Goal: Transaction & Acquisition: Purchase product/service

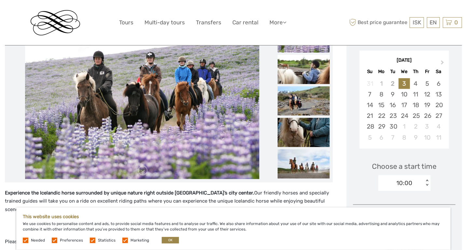
scroll to position [105, 0]
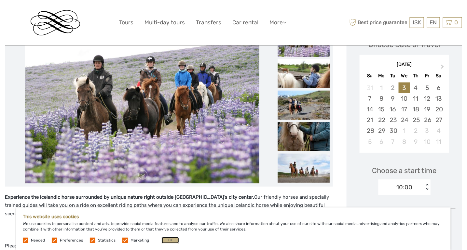
click at [171, 238] on button "OK" at bounding box center [170, 240] width 17 height 7
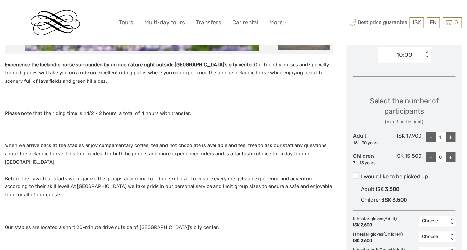
scroll to position [238, 0]
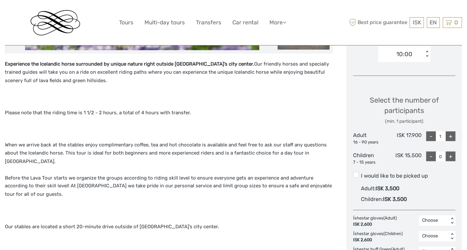
click at [454, 134] on div "+" at bounding box center [451, 137] width 10 height 10
type input "2"
click at [449, 155] on div "+" at bounding box center [451, 157] width 10 height 10
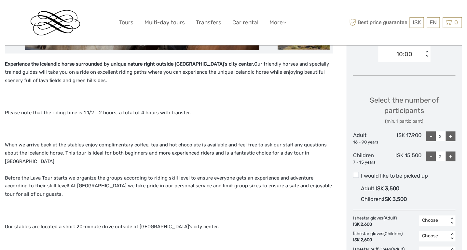
click at [449, 155] on div "+" at bounding box center [451, 157] width 10 height 10
type input "3"
click at [432, 26] on div "EN English Español Deutsch" at bounding box center [433, 22] width 13 height 11
click at [426, 36] on link "English" at bounding box center [425, 36] width 27 height 12
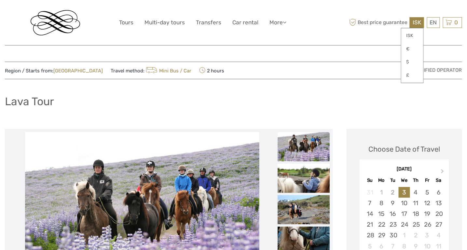
click at [415, 20] on span "ISK" at bounding box center [416, 22] width 8 height 7
click at [412, 64] on link "$" at bounding box center [412, 62] width 22 height 12
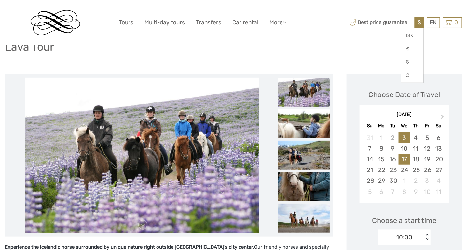
scroll to position [55, 0]
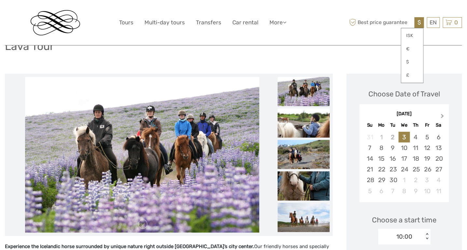
click at [442, 116] on span "Next Month" at bounding box center [442, 117] width 0 height 9
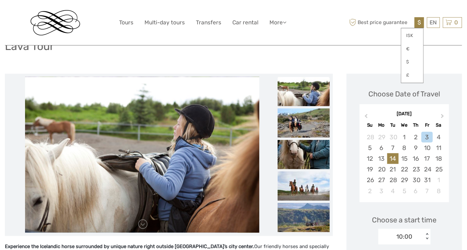
click at [398, 157] on div "14" at bounding box center [392, 159] width 11 height 11
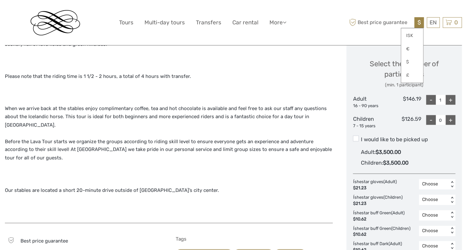
scroll to position [275, 0]
click at [411, 61] on link "$" at bounding box center [412, 62] width 22 height 12
click at [414, 63] on link "$" at bounding box center [412, 62] width 22 height 12
click at [413, 63] on link "$" at bounding box center [412, 62] width 22 height 12
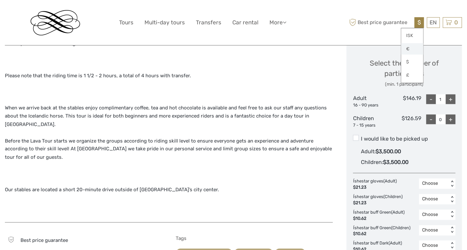
click at [414, 47] on link "€" at bounding box center [412, 49] width 22 height 12
click at [413, 60] on link "$" at bounding box center [412, 62] width 22 height 12
click at [417, 34] on link "ISK" at bounding box center [412, 36] width 22 height 12
click at [412, 63] on link "$" at bounding box center [412, 62] width 22 height 12
click at [262, 176] on p "Our stables are located a short 20-minute drive outside of Reykjavik’s city cen…" at bounding box center [169, 182] width 328 height 25
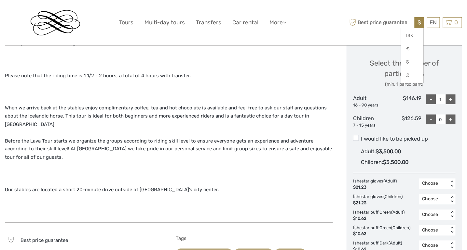
click at [360, 41] on div "$ ISK € $ £ EN English Español Deutsch Tours Multi-day tours Transfers Car rent…" at bounding box center [233, 22] width 457 height 45
click at [449, 148] on div "Adult : $3,500.00" at bounding box center [408, 152] width 94 height 11
click at [361, 137] on input "I would like to be picked up" at bounding box center [361, 137] width 0 height 0
click at [356, 137] on span at bounding box center [356, 138] width 6 height 6
click at [361, 137] on input "I would like to be picked up" at bounding box center [361, 137] width 0 height 0
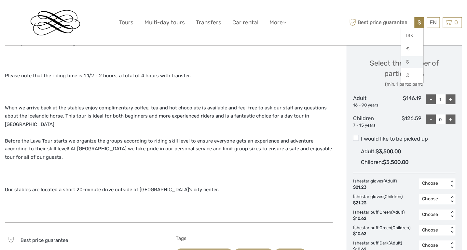
click at [412, 61] on link "$" at bounding box center [412, 62] width 22 height 12
click at [452, 98] on div "+" at bounding box center [451, 100] width 10 height 10
type input "2"
click at [451, 120] on div "+" at bounding box center [451, 120] width 10 height 10
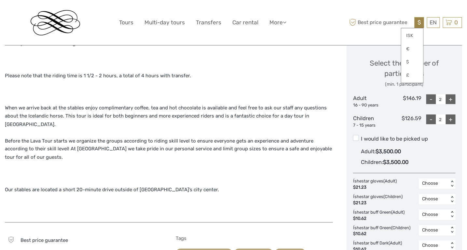
click at [451, 123] on div "+" at bounding box center [451, 120] width 10 height 10
click at [428, 119] on div "-" at bounding box center [431, 120] width 10 height 10
type input "2"
click at [443, 154] on div "Adult : $3,500.00" at bounding box center [408, 152] width 94 height 11
click at [361, 137] on input "I would like to be picked up" at bounding box center [361, 137] width 0 height 0
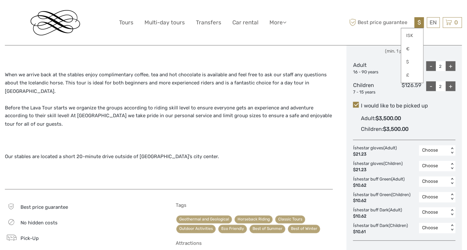
scroll to position [313, 0]
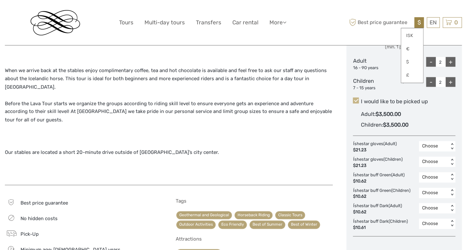
click at [356, 100] on span at bounding box center [356, 101] width 6 height 6
click at [361, 99] on input "I would like to be picked up" at bounding box center [361, 99] width 0 height 0
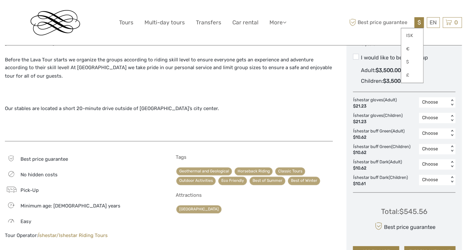
scroll to position [359, 0]
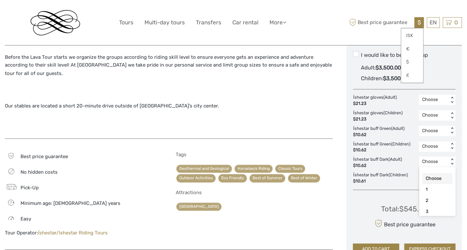
click at [438, 160] on div "Choose" at bounding box center [433, 162] width 23 height 7
drag, startPoint x: 353, startPoint y: 174, endPoint x: 388, endPoint y: 172, distance: 35.5
click at [388, 173] on div "Íshestar buff Dark (Children) $10.61" at bounding box center [382, 179] width 58 height 12
copy div "Íshestar buff Dark"
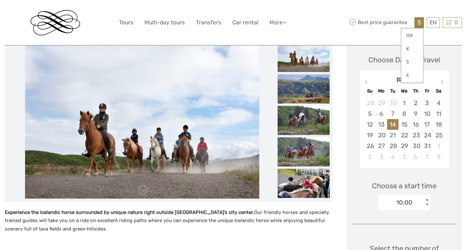
scroll to position [89, 0]
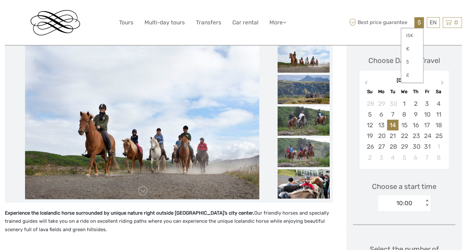
click at [307, 63] on img at bounding box center [303, 58] width 52 height 29
click at [305, 100] on img at bounding box center [303, 89] width 52 height 29
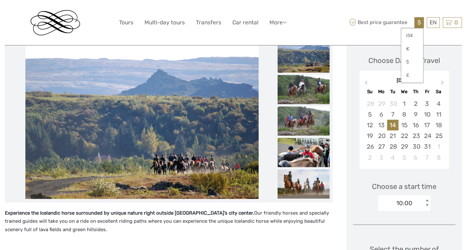
click at [304, 112] on img at bounding box center [303, 121] width 52 height 29
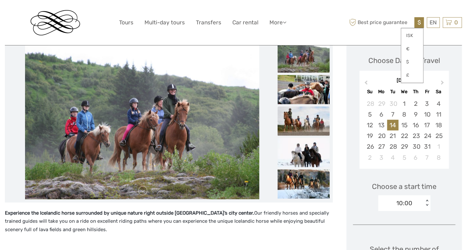
click at [303, 117] on img at bounding box center [303, 121] width 52 height 29
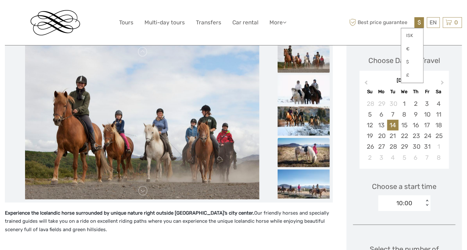
click at [300, 154] on img at bounding box center [303, 152] width 52 height 29
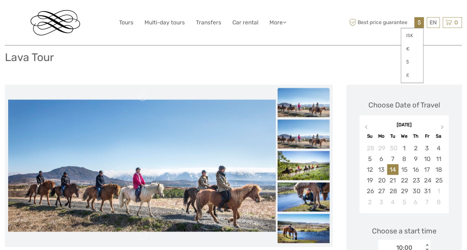
scroll to position [0, 0]
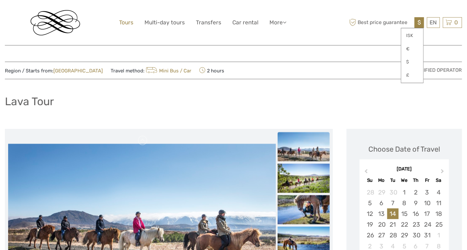
click at [127, 23] on link "Tours" at bounding box center [126, 22] width 14 height 9
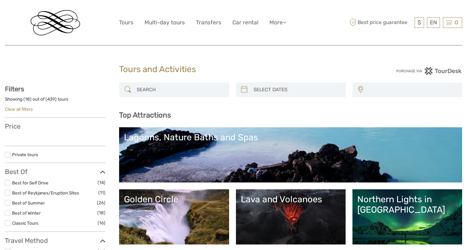
select select
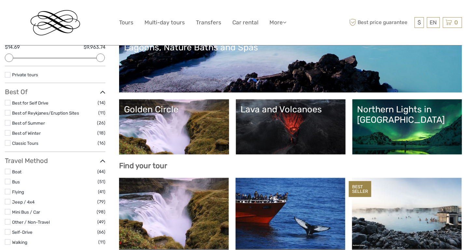
scroll to position [92, 0]
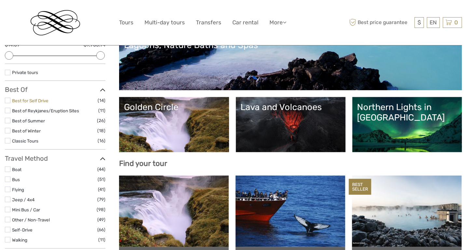
click at [35, 98] on link "Best for Self Drive" at bounding box center [30, 100] width 36 height 5
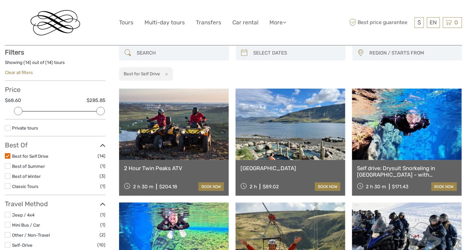
scroll to position [37, 0]
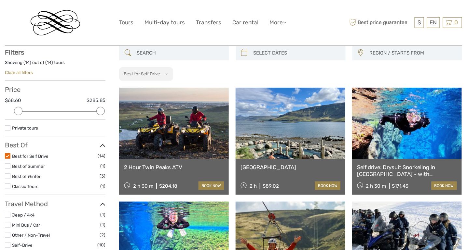
click at [181, 131] on link at bounding box center [174, 124] width 110 height 72
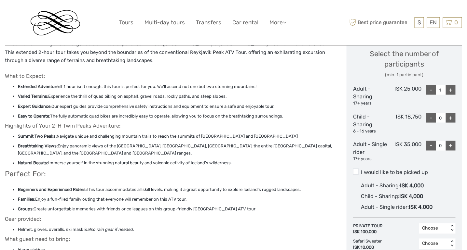
scroll to position [284, 0]
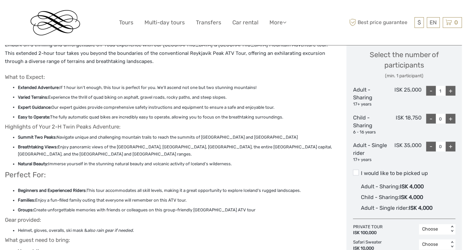
click at [452, 146] on div "+" at bounding box center [451, 147] width 10 height 10
type input "3"
click at [451, 119] on div "+" at bounding box center [451, 119] width 10 height 10
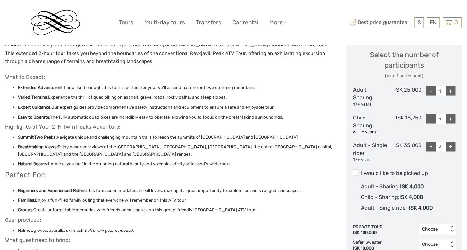
click at [451, 119] on div "+" at bounding box center [451, 119] width 10 height 10
type input "2"
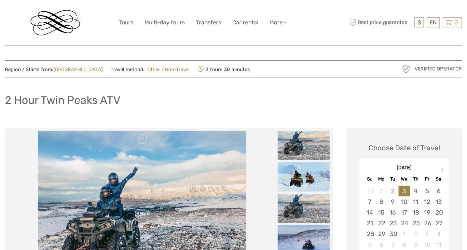
scroll to position [0, 0]
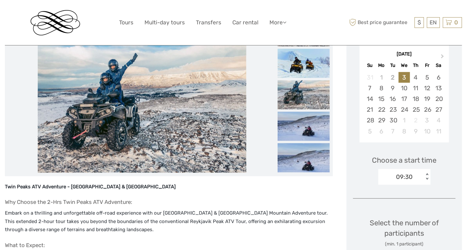
scroll to position [118, 0]
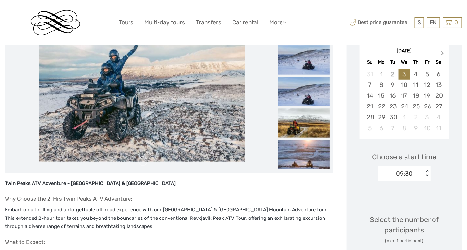
click at [442, 52] on span "Next Month" at bounding box center [442, 54] width 0 height 9
click at [397, 94] on div "14" at bounding box center [392, 95] width 11 height 11
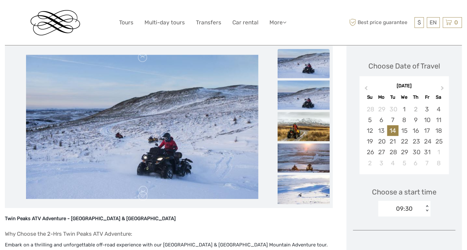
scroll to position [84, 0]
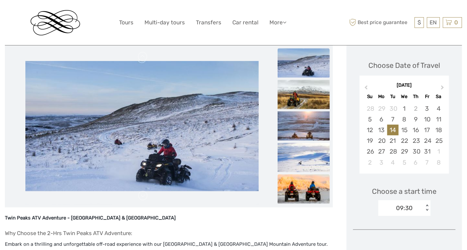
click at [299, 184] on img at bounding box center [303, 189] width 52 height 29
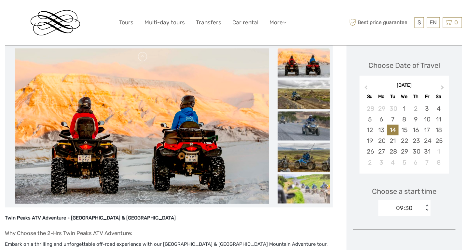
click at [299, 184] on img at bounding box center [303, 189] width 52 height 29
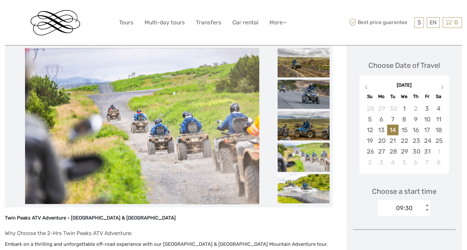
click at [299, 184] on img at bounding box center [303, 188] width 52 height 29
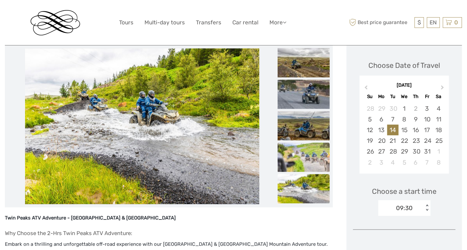
click at [306, 150] on img at bounding box center [303, 157] width 52 height 29
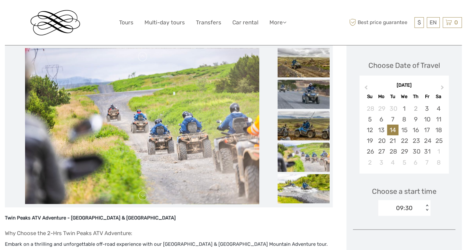
click at [306, 128] on img at bounding box center [303, 125] width 52 height 29
click at [294, 161] on img at bounding box center [303, 157] width 52 height 29
click at [300, 185] on img at bounding box center [303, 188] width 52 height 29
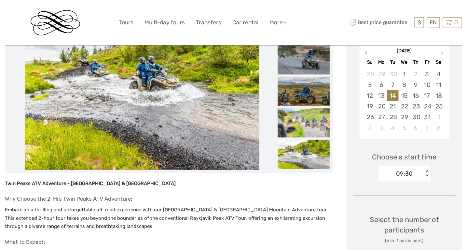
scroll to position [119, 0]
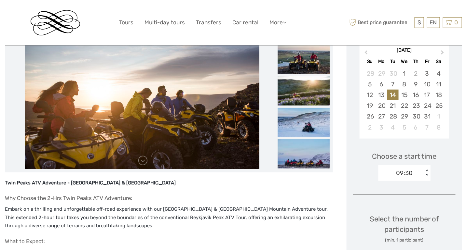
click at [411, 173] on div "09:30" at bounding box center [404, 173] width 17 height 8
click at [400, 192] on div "09:30" at bounding box center [405, 192] width 46 height 11
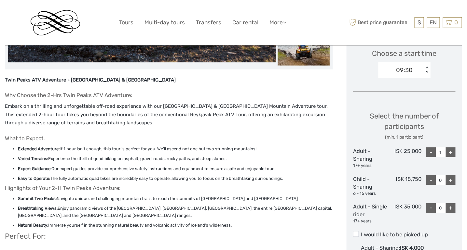
scroll to position [223, 0]
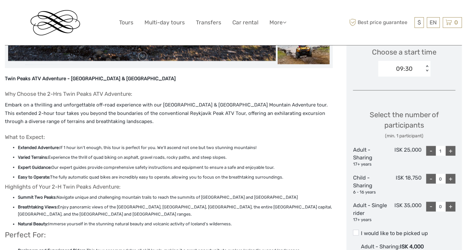
click at [452, 206] on div "+" at bounding box center [451, 207] width 10 height 10
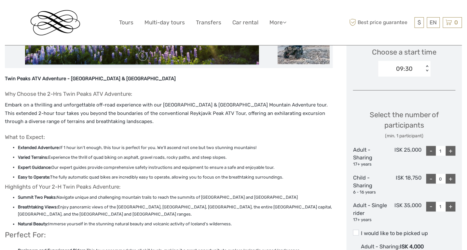
click at [452, 206] on div "+" at bounding box center [451, 207] width 10 height 10
type input "2"
click at [451, 178] on div "+" at bounding box center [451, 179] width 10 height 10
click at [451, 177] on div "+" at bounding box center [451, 179] width 10 height 10
type input "2"
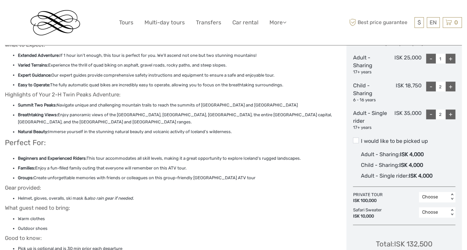
scroll to position [317, 0]
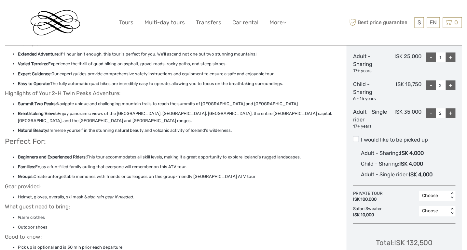
click at [440, 197] on div "Choose" at bounding box center [433, 196] width 23 height 7
click at [391, 197] on div "PRIVATE TOUR ISK 100,000 Select is focused , press Down to open the menu, Choos…" at bounding box center [404, 197] width 102 height 12
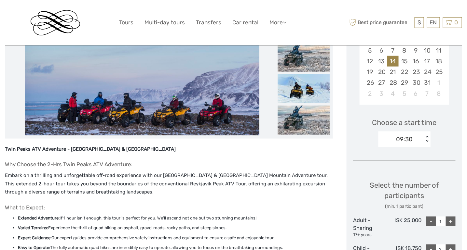
scroll to position [109, 0]
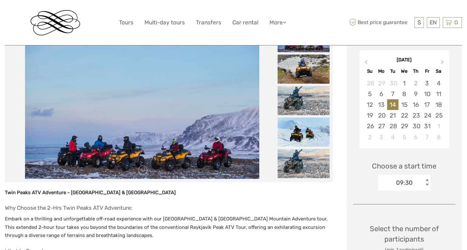
click at [418, 15] on div "Best price guarantee $ ISK € $ £ EN English Español Deutsch 0 Items Total 0 ISK…" at bounding box center [405, 22] width 114 height 35
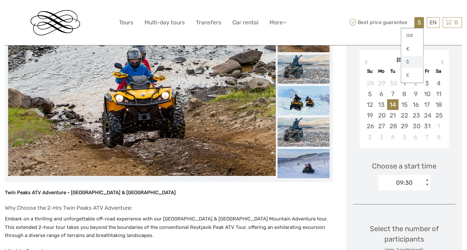
click at [413, 66] on link "$" at bounding box center [412, 62] width 22 height 12
click at [415, 47] on link "€" at bounding box center [412, 49] width 22 height 12
click at [431, 22] on div "EN English Español Deutsch" at bounding box center [433, 22] width 13 height 11
click at [428, 33] on link "English" at bounding box center [425, 36] width 27 height 12
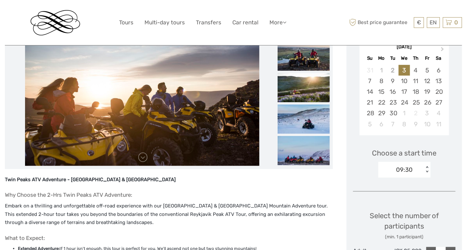
scroll to position [73, 0]
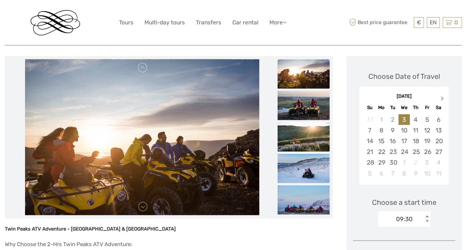
click at [444, 97] on button "Next Month" at bounding box center [443, 100] width 10 height 10
click at [393, 139] on div "14" at bounding box center [392, 141] width 11 height 11
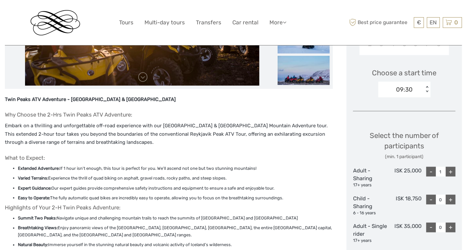
scroll to position [203, 0]
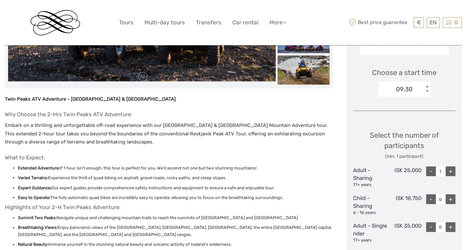
click at [450, 227] on div "+" at bounding box center [451, 228] width 10 height 10
type input "2"
click at [454, 199] on div "+" at bounding box center [451, 200] width 10 height 10
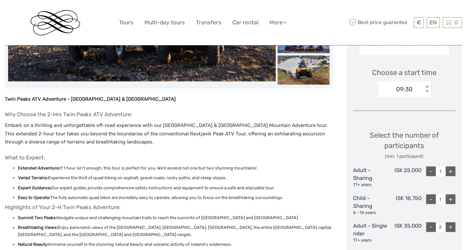
type input "2"
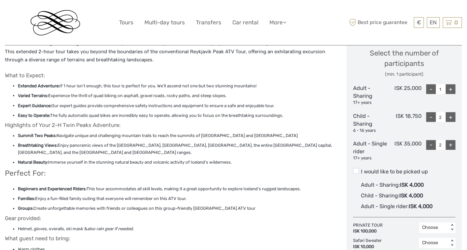
scroll to position [285, 0]
click at [450, 89] on div "+" at bounding box center [451, 90] width 10 height 10
type input "3"
click at [431, 145] on div "-" at bounding box center [431, 146] width 10 height 10
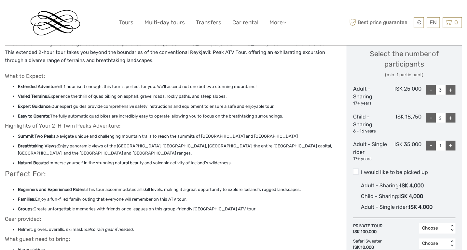
click at [431, 145] on div "-" at bounding box center [431, 146] width 10 height 10
type input "0"
click at [450, 90] on div "+" at bounding box center [451, 90] width 10 height 10
type input "4"
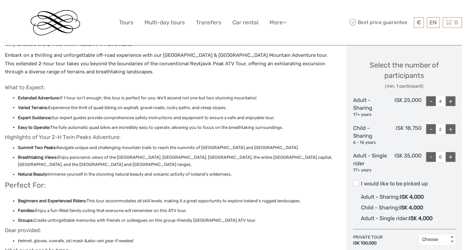
scroll to position [309, 0]
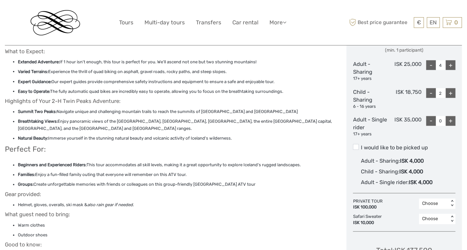
click at [453, 118] on div "+" at bounding box center [451, 121] width 10 height 10
click at [453, 117] on div "+" at bounding box center [451, 121] width 10 height 10
type input "2"
click at [433, 67] on div "-" at bounding box center [431, 66] width 10 height 10
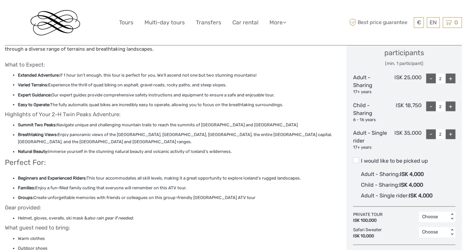
scroll to position [320, 0]
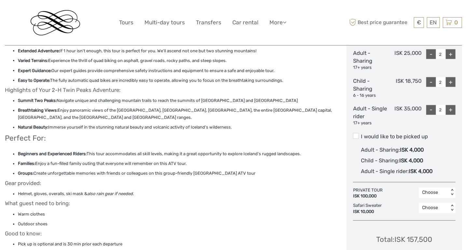
click at [428, 195] on div "Choose" at bounding box center [433, 193] width 23 height 7
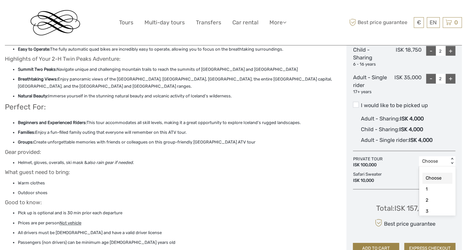
scroll to position [358, 0]
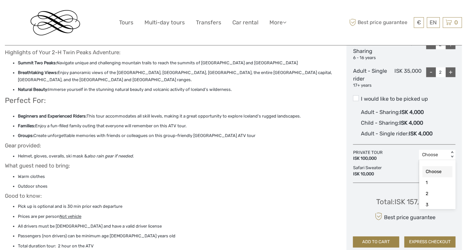
click at [341, 200] on div "Twin Peaks ATV Adventure - Reykjavik & Lava Field Peak What to Expect: 6" at bounding box center [176, 240] width 342 height 938
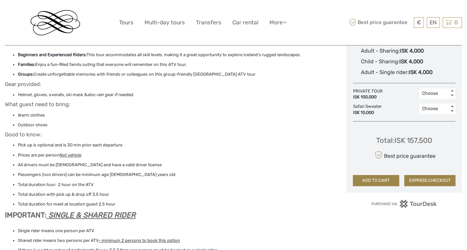
scroll to position [422, 0]
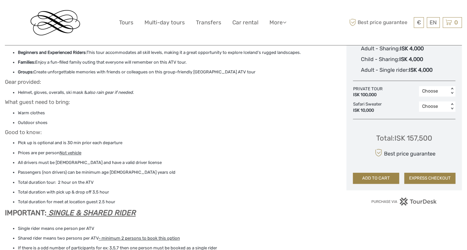
click at [428, 89] on div "Choose" at bounding box center [433, 91] width 23 height 7
click at [279, 171] on li "Passengers (non drivers) can be minimum age 6 years old" at bounding box center [175, 172] width 315 height 7
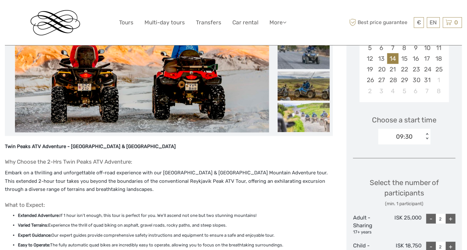
scroll to position [169, 0]
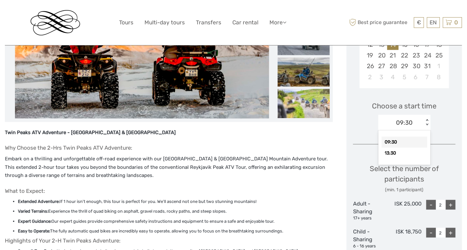
click at [421, 123] on div "09:30" at bounding box center [400, 123] width 45 height 10
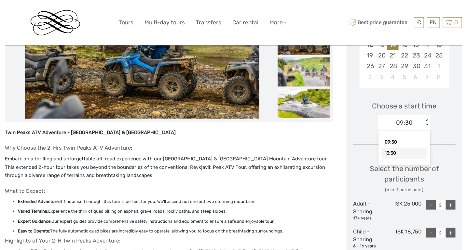
click at [402, 153] on div "13:30" at bounding box center [405, 153] width 46 height 11
type input "1"
type input "0"
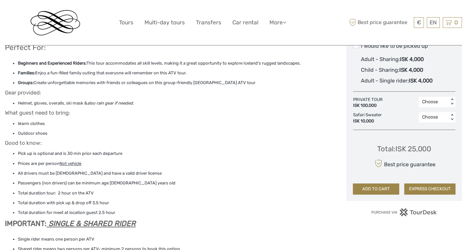
scroll to position [413, 0]
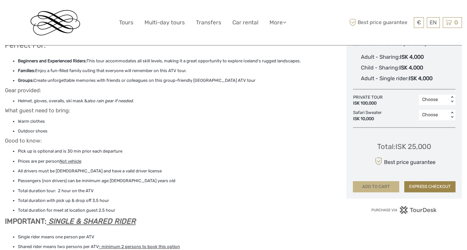
click at [382, 184] on button "ADD TO CART" at bounding box center [376, 187] width 46 height 11
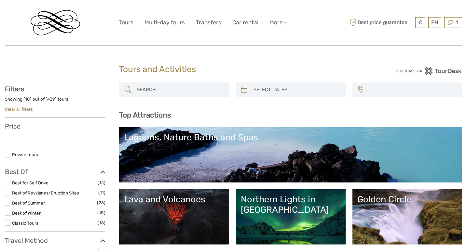
select select
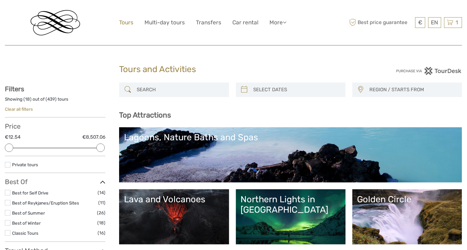
click at [127, 24] on link "Tours" at bounding box center [126, 22] width 14 height 9
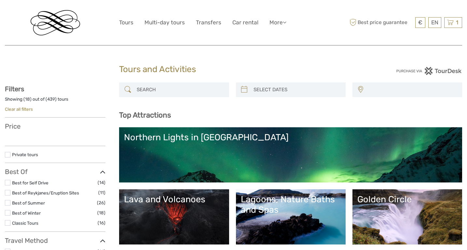
select select
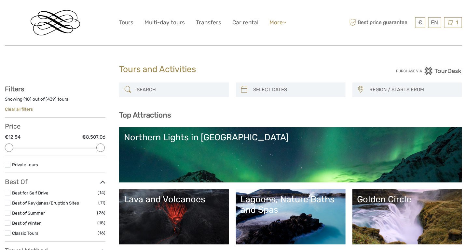
click at [281, 23] on link "More" at bounding box center [277, 22] width 17 height 9
click at [167, 23] on link "Multi-day tours" at bounding box center [164, 22] width 40 height 9
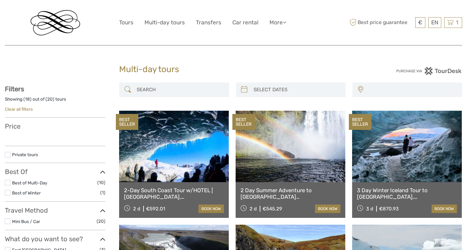
click at [128, 22] on link "Tours" at bounding box center [126, 22] width 14 height 9
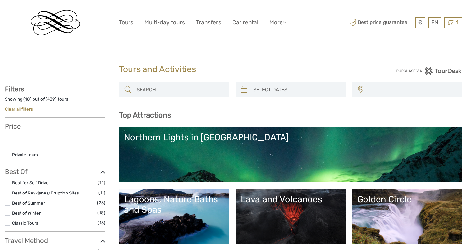
select select
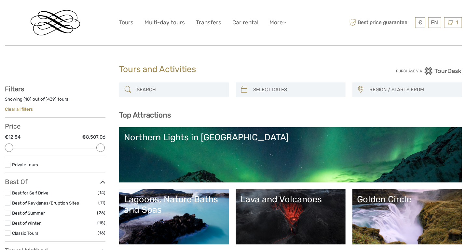
click at [174, 93] on input "search" at bounding box center [179, 89] width 91 height 11
click at [180, 213] on div "Lagoons, Nature Baths and Spas" at bounding box center [174, 205] width 100 height 21
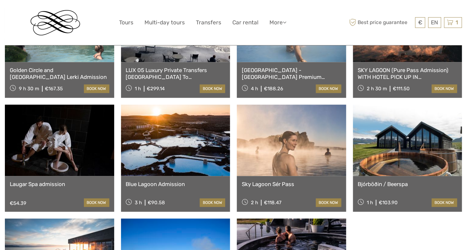
scroll to position [446, 0]
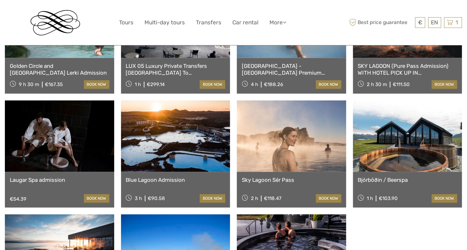
click at [205, 131] on link at bounding box center [175, 137] width 109 height 72
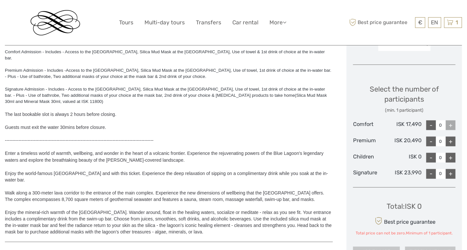
scroll to position [238, 0]
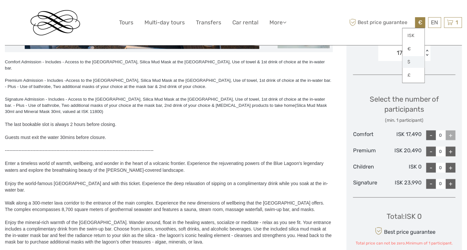
click at [410, 61] on link "$" at bounding box center [413, 62] width 22 height 12
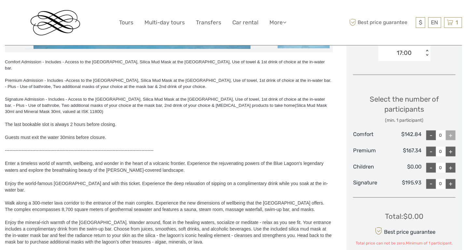
click at [451, 151] on div "+" at bounding box center [451, 152] width 10 height 10
type input "4"
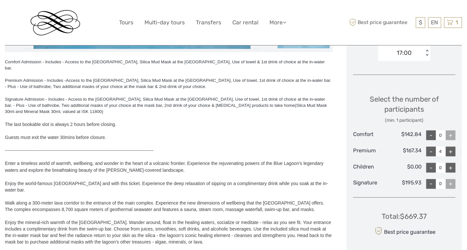
click at [451, 167] on div "+" at bounding box center [451, 168] width 10 height 10
type input "2"
click at [405, 55] on div "17:00" at bounding box center [404, 53] width 15 height 8
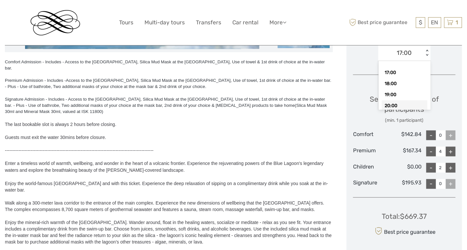
click at [343, 119] on div "Comfort Admission - Includes - Access to the Blue Lagoon, Silica Mud Mask at th…" at bounding box center [176, 117] width 342 height 455
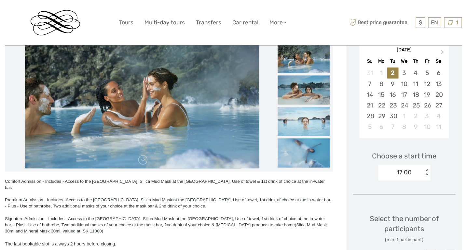
scroll to position [0, 0]
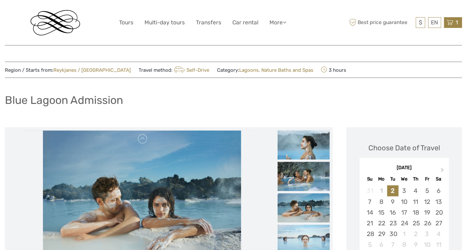
click at [452, 23] on icon at bounding box center [450, 23] width 7 height 8
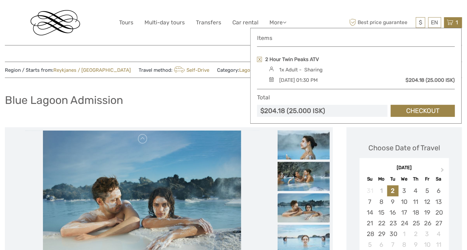
click at [326, 69] on div "1x Adult - Sharing" at bounding box center [361, 69] width 188 height 7
click at [302, 85] on div "Items 2 Hour Twin Peaks ATV 1x Adult - Sharing Tuesday, 14 October 2025 - 01:30…" at bounding box center [356, 76] width 198 height 82
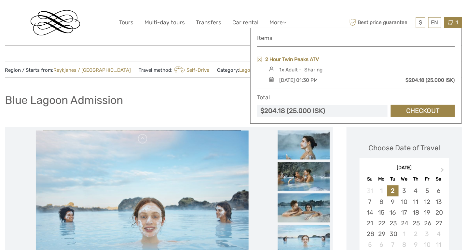
click at [296, 59] on link "2 Hour Twin Peaks ATV" at bounding box center [292, 59] width 54 height 7
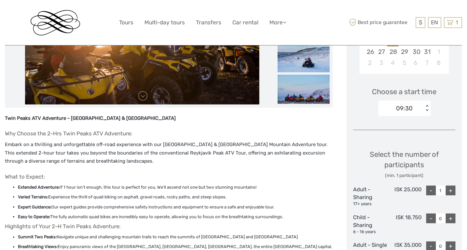
scroll to position [186, 0]
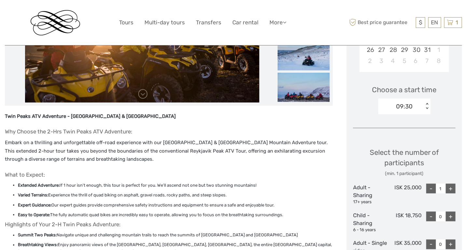
click at [409, 113] on div "09:30 < >" at bounding box center [404, 107] width 52 height 16
click at [399, 140] on div "13:30" at bounding box center [405, 137] width 46 height 11
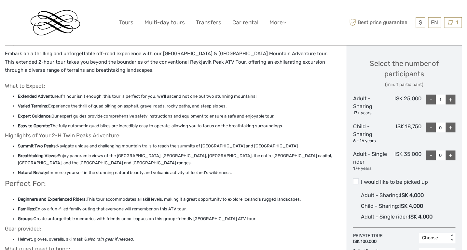
scroll to position [275, 0]
click at [452, 102] on div "+" at bounding box center [451, 100] width 10 height 10
type input "2"
click at [448, 157] on div "+" at bounding box center [451, 156] width 10 height 10
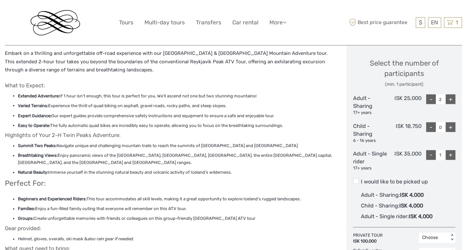
type input "2"
click at [453, 128] on div "+" at bounding box center [451, 128] width 10 height 10
type input "2"
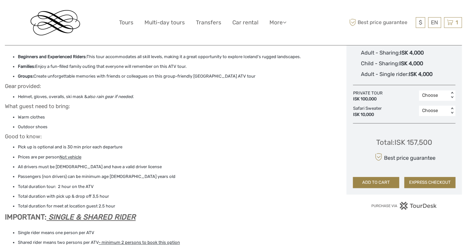
scroll to position [429, 0]
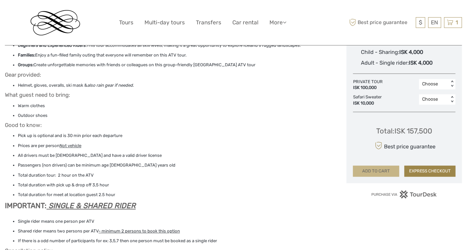
click at [382, 170] on button "ADD TO CART" at bounding box center [376, 171] width 46 height 11
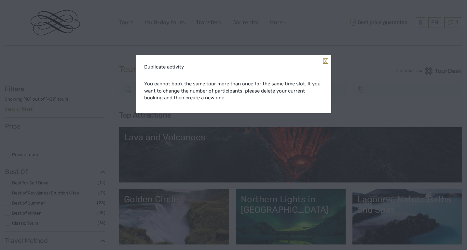
select select
click at [327, 60] on link at bounding box center [325, 61] width 5 height 5
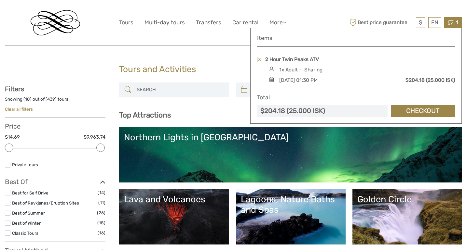
select select
click at [411, 114] on link "Checkout" at bounding box center [423, 111] width 64 height 12
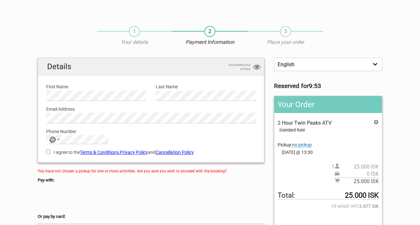
click at [323, 110] on h2 "Your Order" at bounding box center [329, 104] width 108 height 17
click at [371, 168] on span "25.000 ISK" at bounding box center [359, 167] width 39 height 7
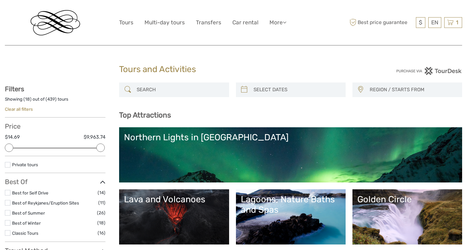
select select
click at [451, 23] on icon at bounding box center [450, 23] width 7 height 8
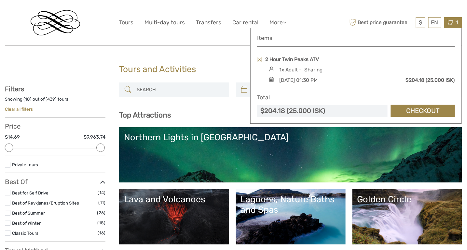
click at [415, 77] on div "$204.18 (25.000 ISK)" at bounding box center [429, 80] width 49 height 7
click at [308, 77] on div "[DATE] 01:30 PM" at bounding box center [298, 80] width 38 height 7
click at [260, 58] on link at bounding box center [259, 59] width 5 height 5
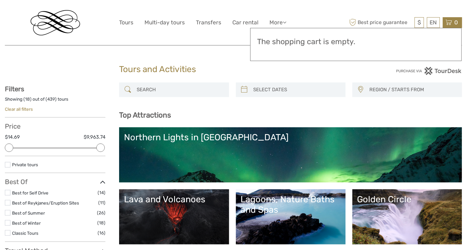
click at [296, 43] on h3 "The shopping cart is empty." at bounding box center [356, 41] width 198 height 9
click at [142, 37] on div "$ ISK € $ £ EN English Español Deutsch Tours Multi-day tours Transfers Car rent…" at bounding box center [233, 22] width 229 height 35
click at [155, 89] on input "search" at bounding box center [179, 89] width 91 height 11
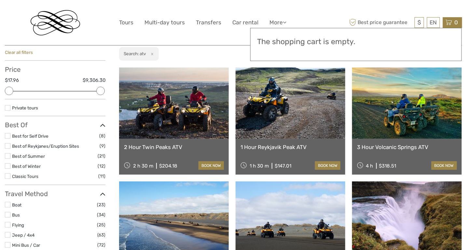
scroll to position [56, 0]
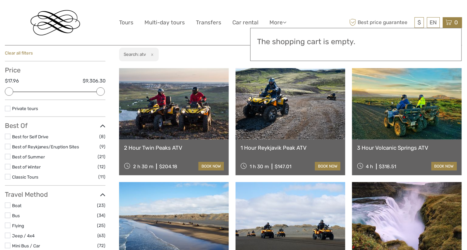
type input "atv"
click at [183, 122] on link at bounding box center [174, 104] width 110 height 72
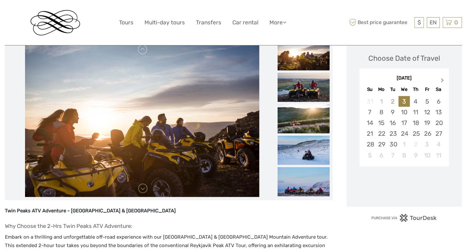
click at [444, 79] on button "Next Month" at bounding box center [443, 82] width 10 height 10
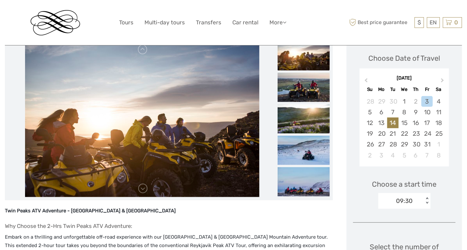
click at [395, 122] on div "14" at bounding box center [392, 123] width 11 height 11
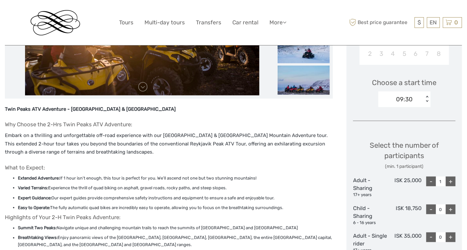
scroll to position [193, 0]
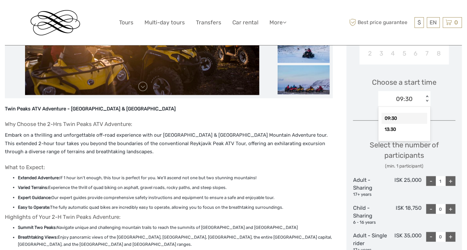
click at [407, 104] on div "09:30 < >" at bounding box center [404, 99] width 52 height 16
click at [400, 130] on div "13:30" at bounding box center [405, 129] width 46 height 11
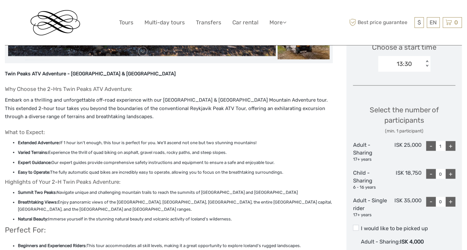
scroll to position [229, 0]
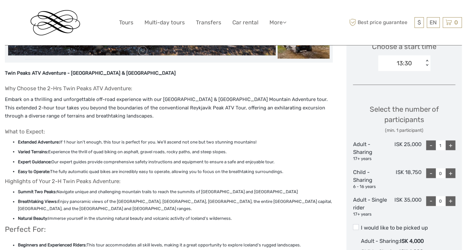
click at [453, 143] on div "+" at bounding box center [451, 146] width 10 height 10
type input "2"
click at [452, 202] on div "+" at bounding box center [451, 202] width 10 height 10
type input "2"
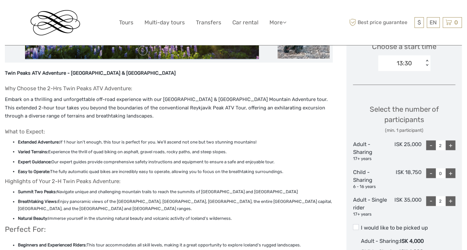
click at [453, 174] on div "+" at bounding box center [451, 174] width 10 height 10
type input "2"
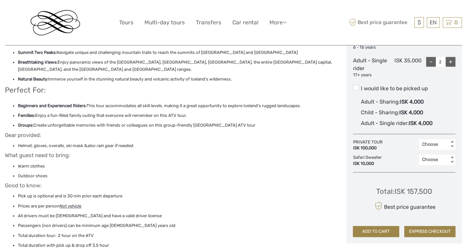
scroll to position [391, 0]
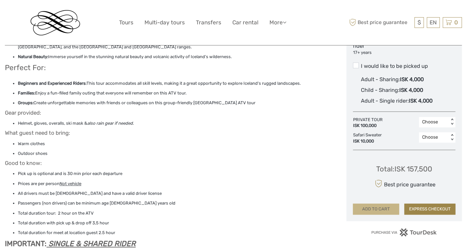
click at [378, 211] on button "ADD TO CART" at bounding box center [376, 209] width 46 height 11
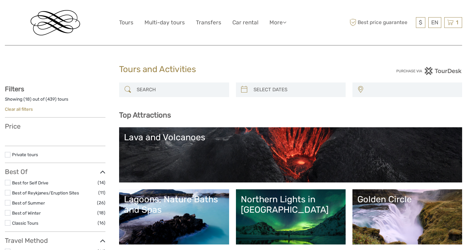
select select
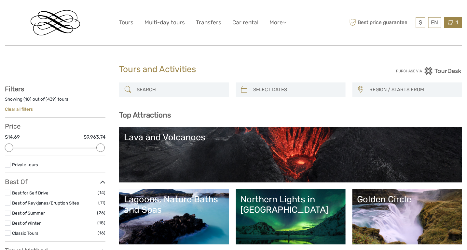
click at [453, 24] on div "1 Items 2 Hour Twin Peaks ATV 2x Adult - Sharing, 2x Adult - Single rider, 2x C…" at bounding box center [453, 22] width 18 height 11
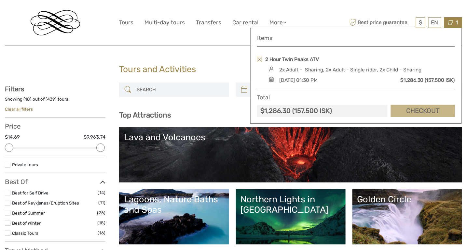
click at [412, 109] on link "Checkout" at bounding box center [423, 111] width 64 height 12
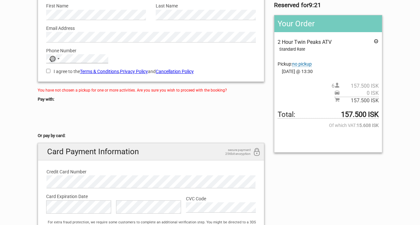
scroll to position [78, 0]
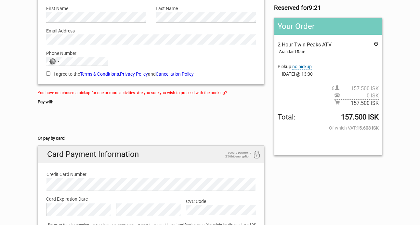
click at [48, 72] on input "I agree to the Terms & Conditions , Privacy Policy and Cancellation Policy" at bounding box center [48, 74] width 4 height 4
checkbox input "true"
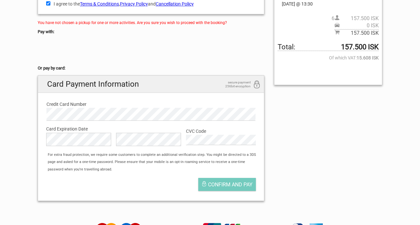
scroll to position [149, 0]
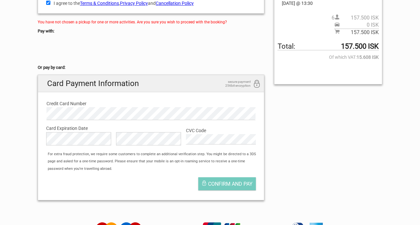
click at [173, 172] on div "For extra fraud protection, we require some customers to complete an additional…" at bounding box center [155, 162] width 220 height 22
click at [225, 185] on span "Confirm and pay" at bounding box center [230, 184] width 45 height 6
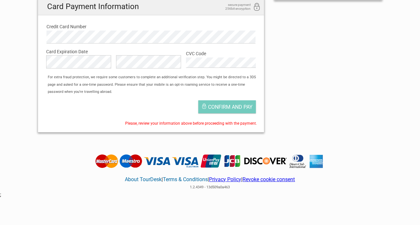
scroll to position [236, 0]
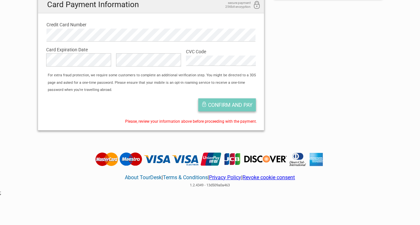
click at [219, 103] on span "Confirm and pay" at bounding box center [230, 105] width 45 height 6
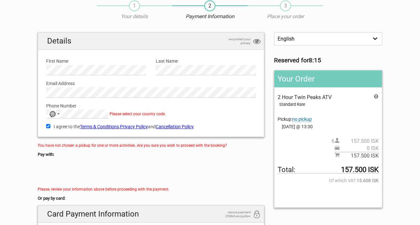
scroll to position [25, 0]
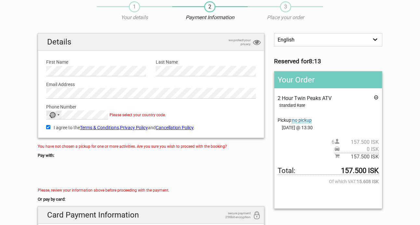
click at [59, 116] on div "No country selected" at bounding box center [54, 115] width 15 height 8
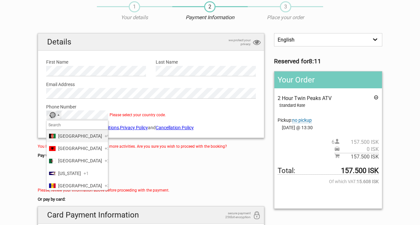
type input "1"
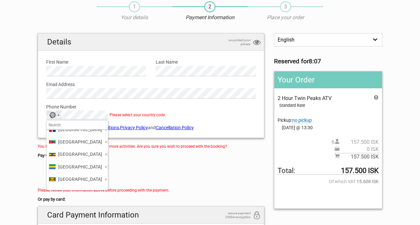
scroll to position [0, 0]
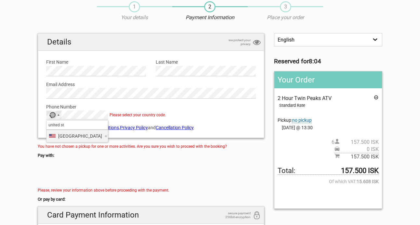
type input "united st"
click at [84, 136] on span "[GEOGRAPHIC_DATA]" at bounding box center [80, 136] width 44 height 7
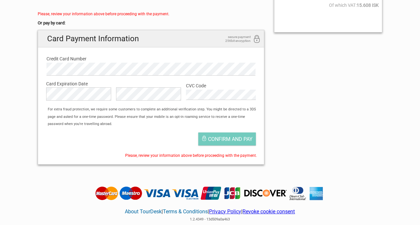
scroll to position [208, 0]
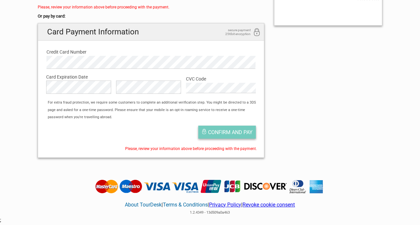
click at [235, 131] on span "Confirm and pay" at bounding box center [230, 132] width 45 height 6
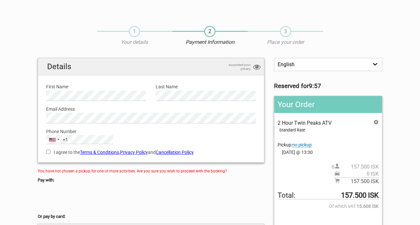
click at [49, 152] on input "I agree to the Terms & Conditions , Privacy Policy and Cancellation Policy" at bounding box center [48, 152] width 4 height 4
checkbox input "true"
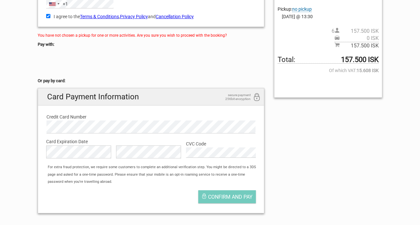
scroll to position [140, 0]
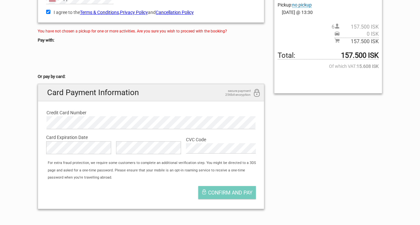
click at [211, 142] on label "CVC Code" at bounding box center [221, 139] width 70 height 7
click at [359, 127] on div "English Español Deutsch Reserved for 9:01 Your Order 2 Hour Twin Peaks ATV Stan…" at bounding box center [210, 66] width 355 height 297
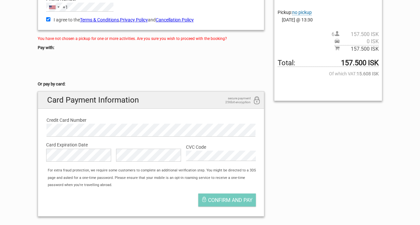
scroll to position [144, 0]
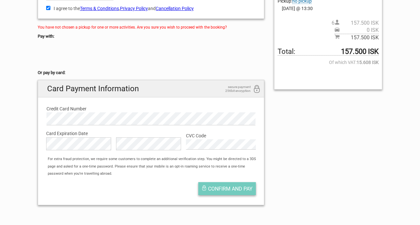
click at [233, 194] on button "Confirm and pay" at bounding box center [227, 188] width 58 height 13
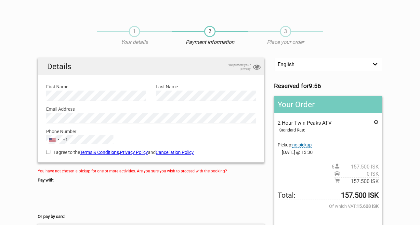
click at [48, 152] on input "I agree to the Terms & Conditions , Privacy Policy and Cancellation Policy" at bounding box center [48, 152] width 4 height 4
checkbox input "true"
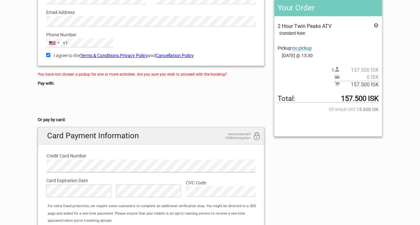
scroll to position [103, 0]
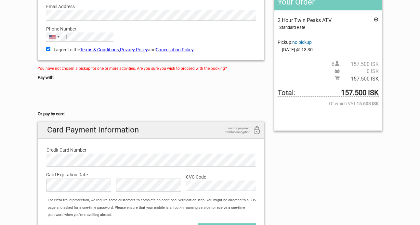
click at [367, 181] on div "English Español Deutsch Reserved for 9:04 Your Order 2 Hour Twin Peaks ATV Stan…" at bounding box center [210, 103] width 355 height 297
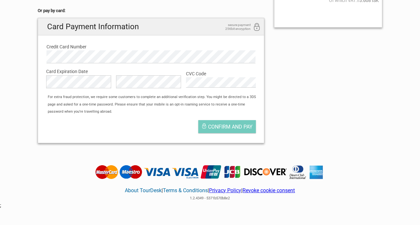
scroll to position [208, 0]
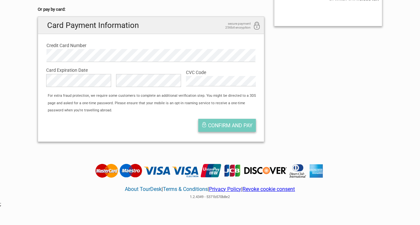
click at [243, 128] on span "Confirm and pay" at bounding box center [230, 126] width 45 height 6
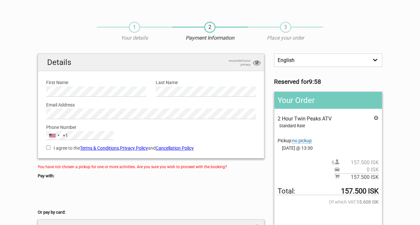
scroll to position [30, 0]
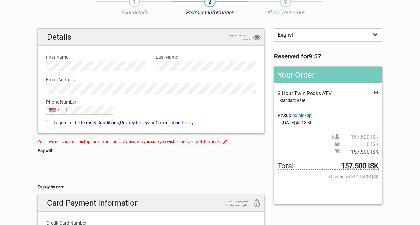
click at [305, 113] on span "no pickup" at bounding box center [302, 116] width 20 height 6
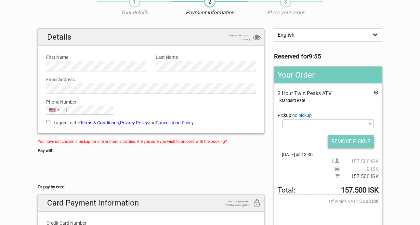
click at [358, 142] on input "REMOVE PICKUP" at bounding box center [351, 141] width 46 height 13
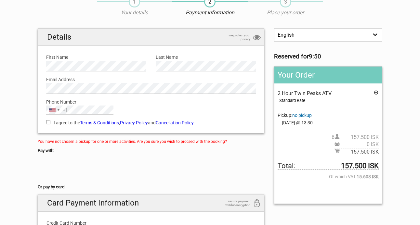
click at [49, 123] on input "I agree to the Terms & Conditions , Privacy Policy and Cancellation Policy" at bounding box center [48, 122] width 4 height 4
checkbox input "true"
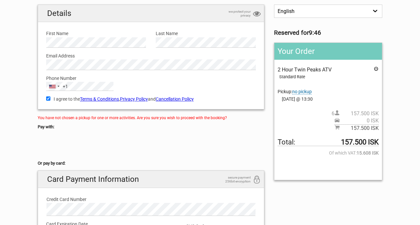
scroll to position [54, 0]
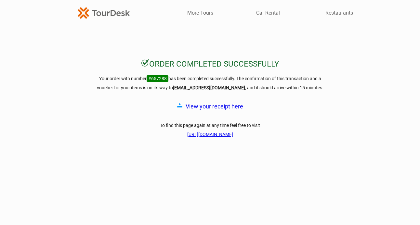
click at [219, 106] on link "View your receipt here" at bounding box center [215, 106] width 58 height 7
click at [230, 134] on link "[URL][DOMAIN_NAME]" at bounding box center [210, 134] width 46 height 5
click at [168, 77] on h3 "Your order with number #657288 has been completed successfully. The confirmatio…" at bounding box center [210, 83] width 234 height 18
drag, startPoint x: 166, startPoint y: 78, endPoint x: 147, endPoint y: 79, distance: 18.9
click at [147, 79] on span "#657288" at bounding box center [158, 78] width 22 height 7
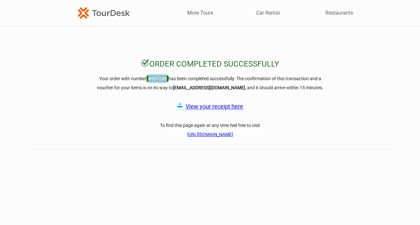
copy span "#657288"
click at [223, 110] on link "View your receipt here" at bounding box center [215, 106] width 58 height 7
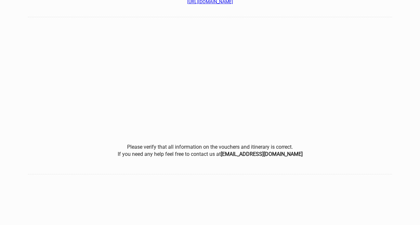
scroll to position [32, 0]
